Goal: Transaction & Acquisition: Purchase product/service

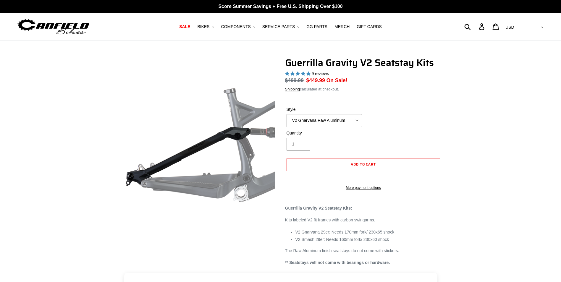
select select "highest-rating"
click at [332, 119] on select "V2 Gnarvana Raw Aluminum" at bounding box center [324, 120] width 75 height 13
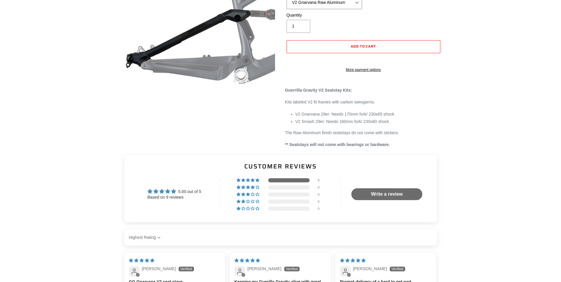
scroll to position [118, 0]
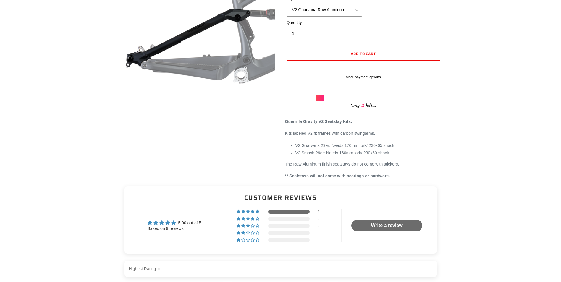
click at [394, 149] on li "V2 Gnarvana 29er: Needs 170mm fork/ 230x65 shock" at bounding box center [368, 146] width 146 height 6
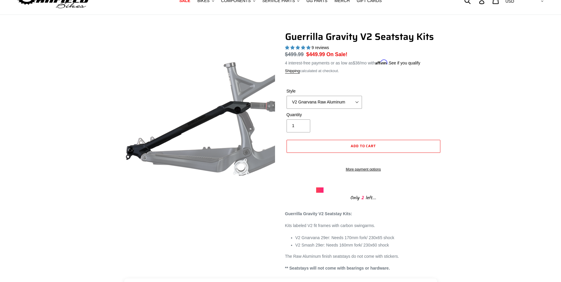
scroll to position [0, 0]
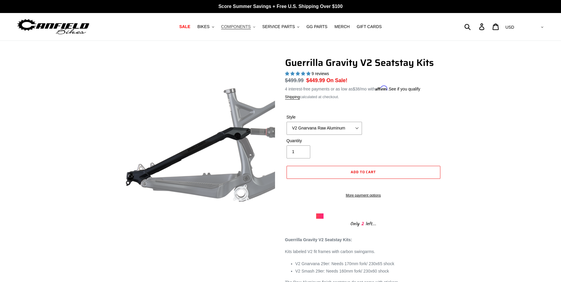
click at [249, 28] on span "COMPONENTS" at bounding box center [236, 26] width 30 height 5
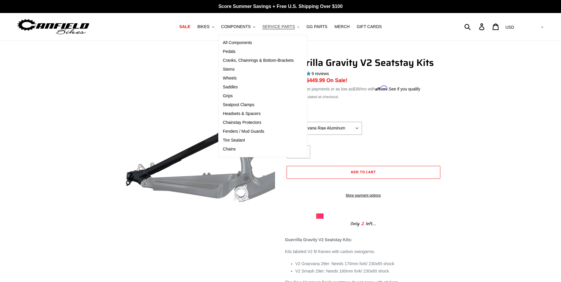
click at [291, 26] on span "SERVICE PARTS" at bounding box center [278, 26] width 33 height 5
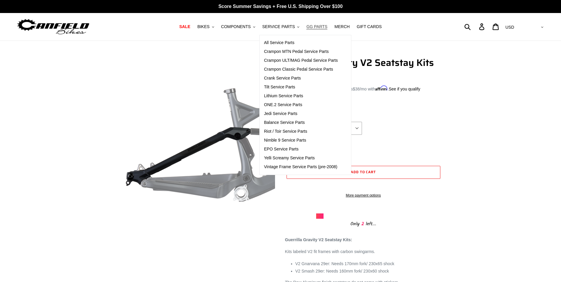
click at [313, 25] on span "GG PARTS" at bounding box center [316, 26] width 21 height 5
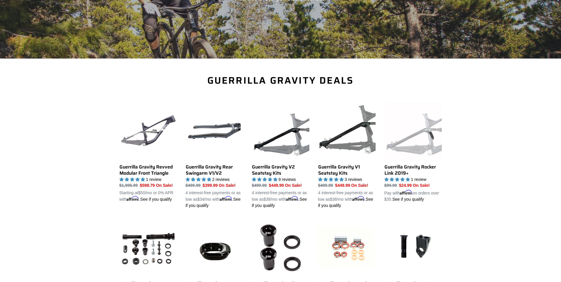
scroll to position [118, 0]
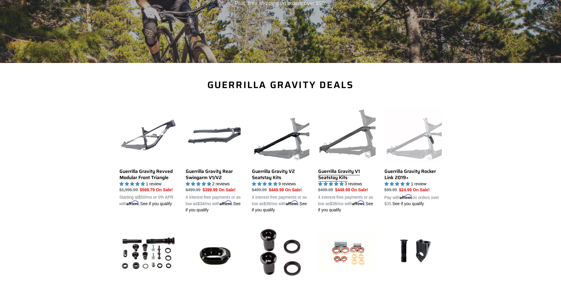
click at [332, 173] on link "Guerrilla Gravity V1 Seatstay Kits" at bounding box center [346, 160] width 57 height 107
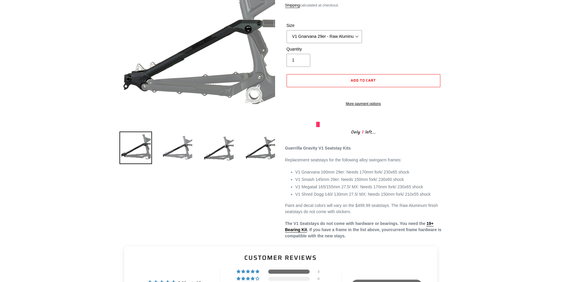
scroll to position [207, 0]
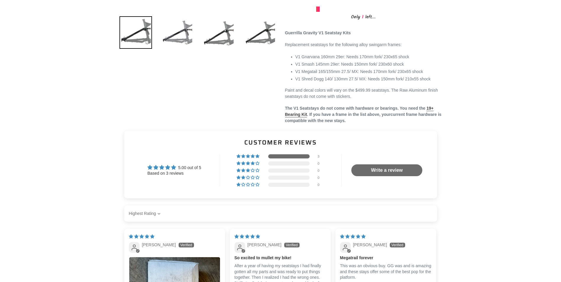
click at [431, 115] on link "19+ Bearing Kit" at bounding box center [359, 112] width 148 height 12
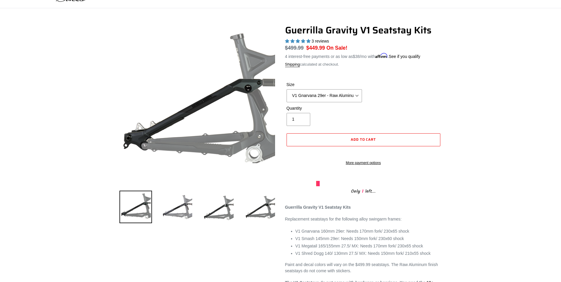
scroll to position [30, 0]
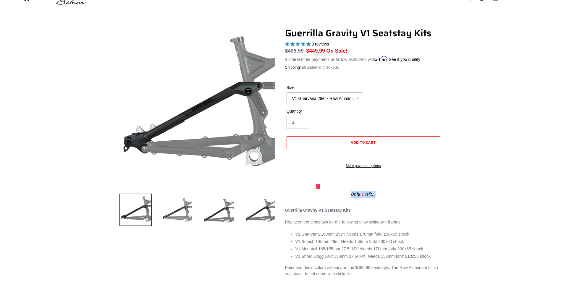
drag, startPoint x: 350, startPoint y: 200, endPoint x: 384, endPoint y: 199, distance: 34.3
click at [384, 198] on div "Only 1 left..." at bounding box center [363, 193] width 95 height 9
drag, startPoint x: 384, startPoint y: 199, endPoint x: 366, endPoint y: 226, distance: 32.4
click at [365, 225] on p "Replacement seatstays for the following alloy swingarm frames:" at bounding box center [363, 222] width 157 height 6
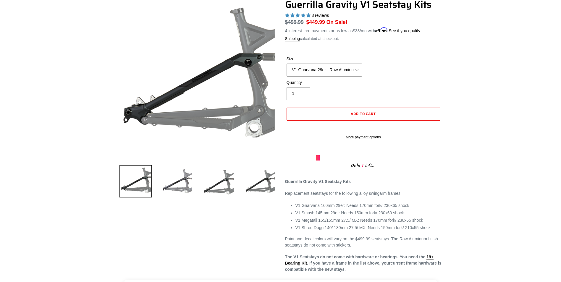
scroll to position [59, 0]
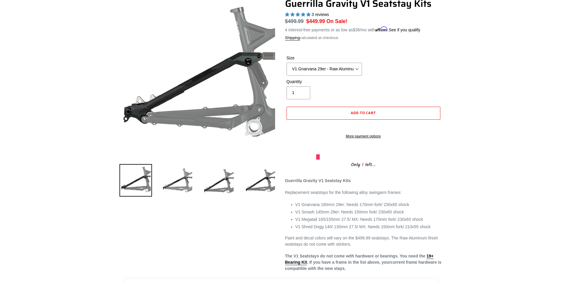
click at [316, 160] on div at bounding box center [318, 156] width 4 height 5
click at [375, 169] on div "Only 1 left..." at bounding box center [363, 164] width 95 height 9
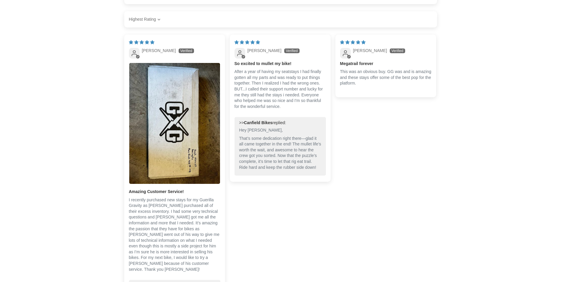
scroll to position [384, 0]
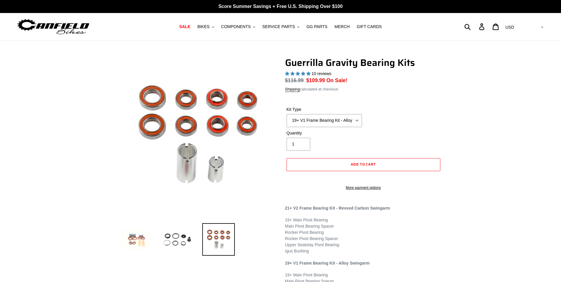
select select "highest-rating"
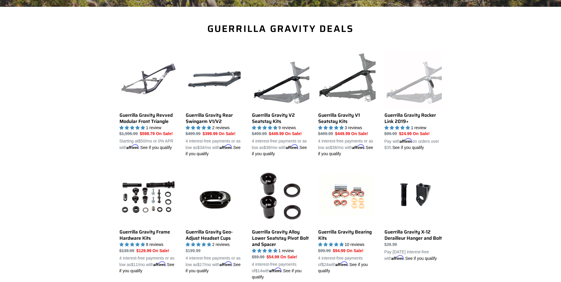
scroll to position [89, 0]
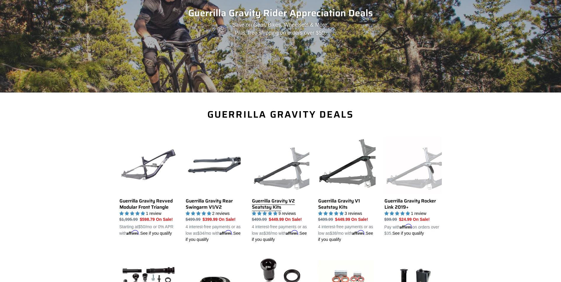
click at [260, 201] on link "Guerrilla Gravity V2 Seatstay Kits" at bounding box center [280, 189] width 57 height 107
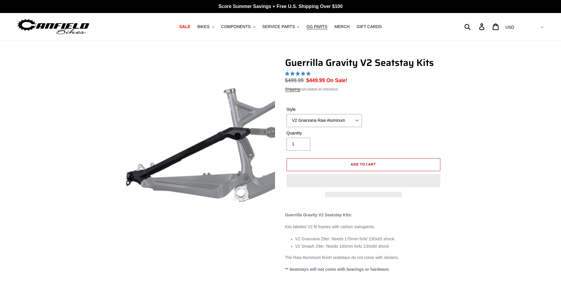
select select "highest-rating"
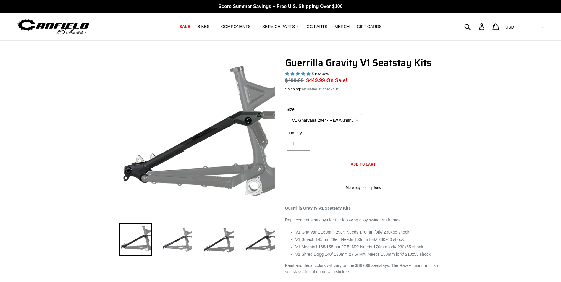
click at [327, 114] on select "V1 Gnarvana 29er - Raw Aluminum" at bounding box center [324, 120] width 75 height 13
select select "highest-rating"
click at [287, 114] on select "V1 Gnarvana 29er - Raw Aluminum" at bounding box center [324, 120] width 75 height 13
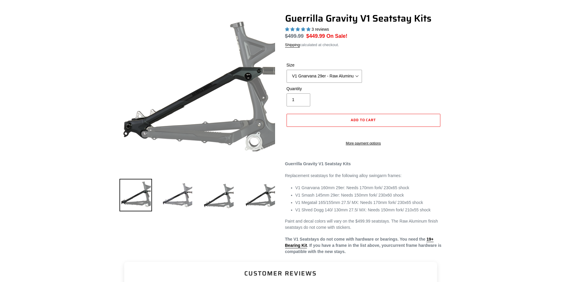
scroll to position [59, 0]
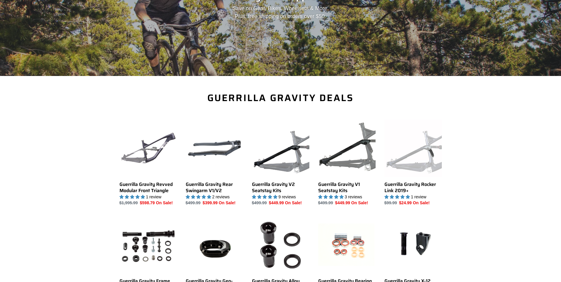
scroll to position [157, 0]
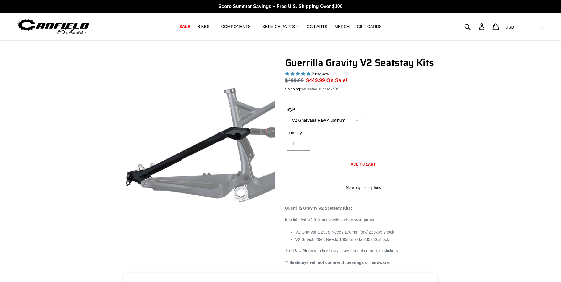
select select "highest-rating"
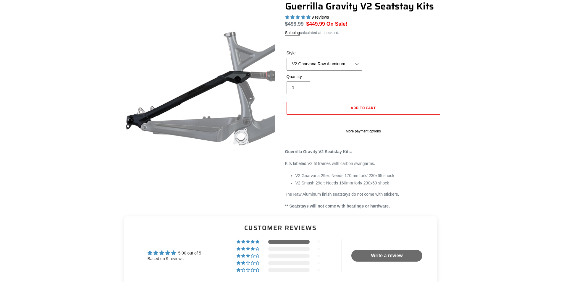
scroll to position [59, 0]
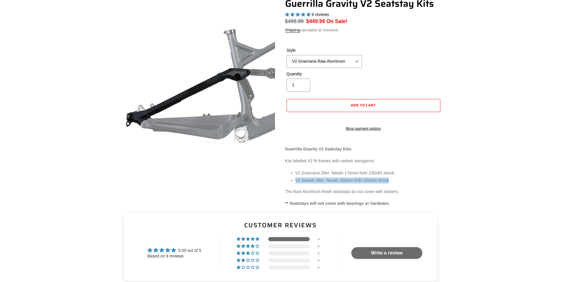
drag, startPoint x: 293, startPoint y: 186, endPoint x: 407, endPoint y: 188, distance: 113.9
click at [407, 188] on div "Guerrilla Gravity V2 Seatstay Kits: Kits labeled V2 fit frames with carbon swin…" at bounding box center [363, 176] width 157 height 61
drag, startPoint x: 407, startPoint y: 188, endPoint x: 472, endPoint y: 204, distance: 67.3
click at [472, 204] on div "Guerrilla Gravity V2 Seatstay Kits 9 reviews Regular price $499.99 Sale price $…" at bounding box center [280, 102] width 561 height 209
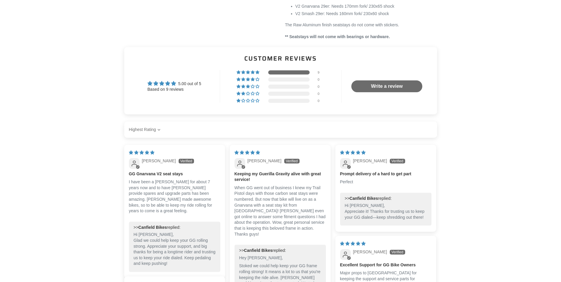
scroll to position [266, 0]
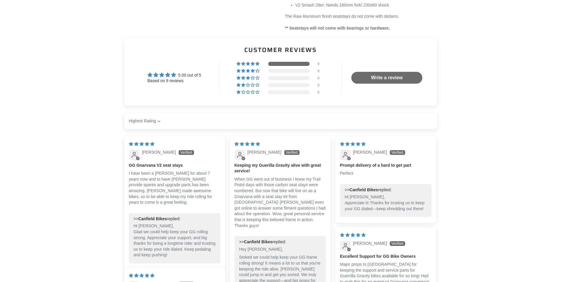
click at [540, 142] on main "Guerrilla Gravity V2 Seatstay Kits 9 reviews Regular price $499.99 Sale price $…" at bounding box center [280, 288] width 561 height 1026
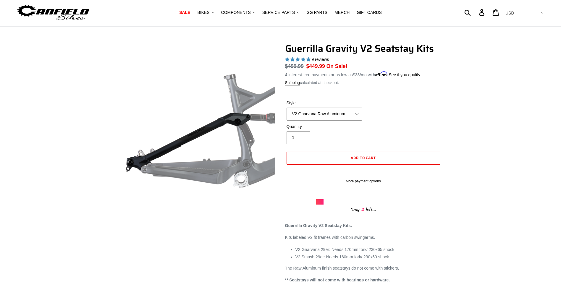
scroll to position [0, 0]
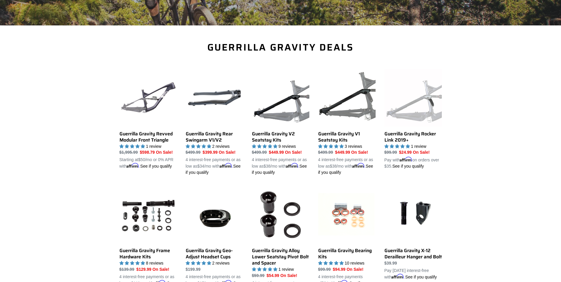
scroll to position [149, 0]
